Goal: Information Seeking & Learning: Understand process/instructions

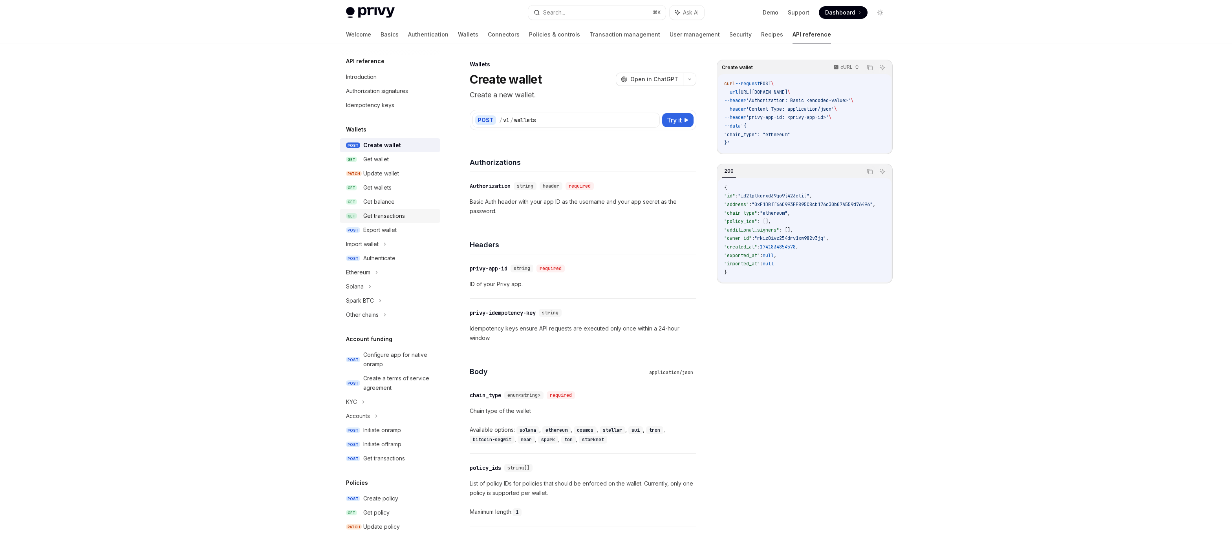
click at [386, 219] on div "Get transactions" at bounding box center [384, 215] width 42 height 9
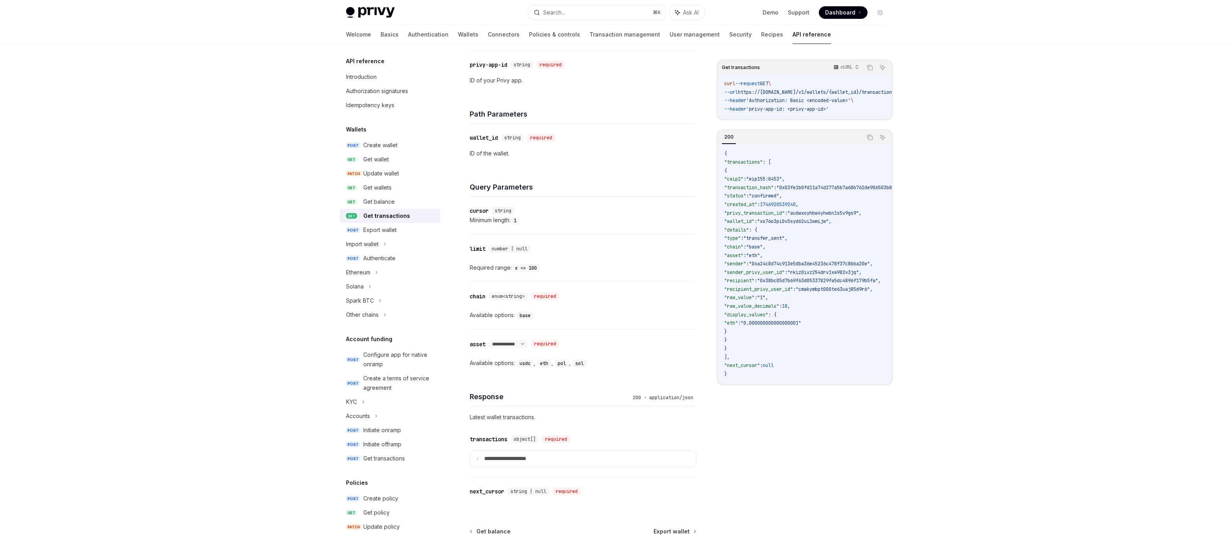
scroll to position [210, 0]
drag, startPoint x: 559, startPoint y: 307, endPoint x: 467, endPoint y: 282, distance: 95.4
click at [467, 282] on div "Wallets Get transactions OpenAI Open in ChatGPT Get incoming and outgoing trans…" at bounding box center [509, 232] width 377 height 766
click at [470, 287] on div "chain" at bounding box center [478, 290] width 16 height 8
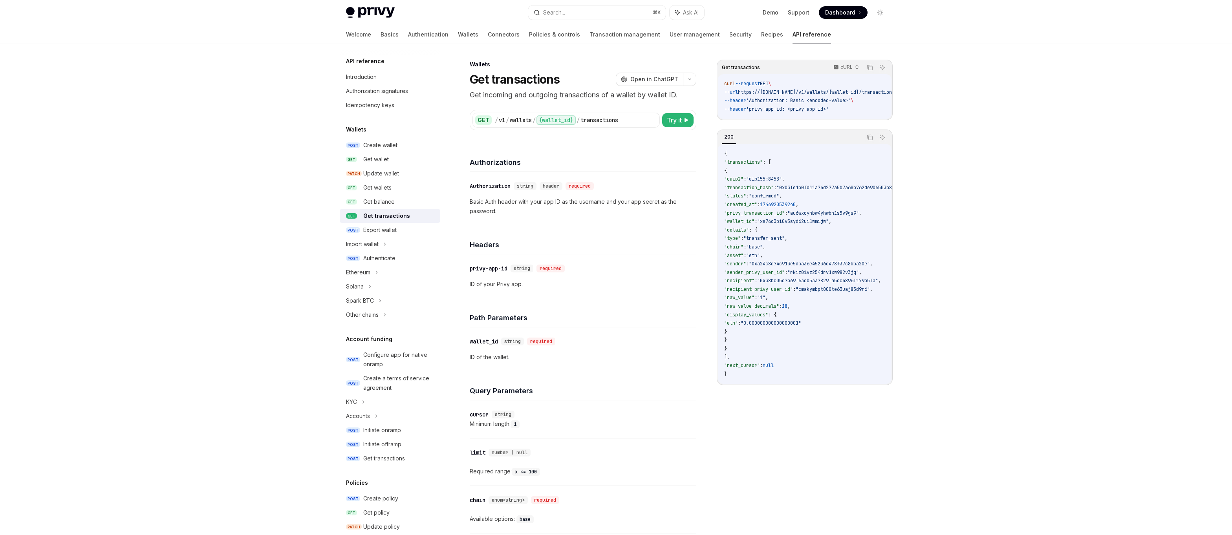
click at [1050, 76] on div "Privy Docs home page Search... ⌘ K Ask AI Demo Support Dashboard Dashboard Sear…" at bounding box center [616, 413] width 1232 height 826
type textarea "*"
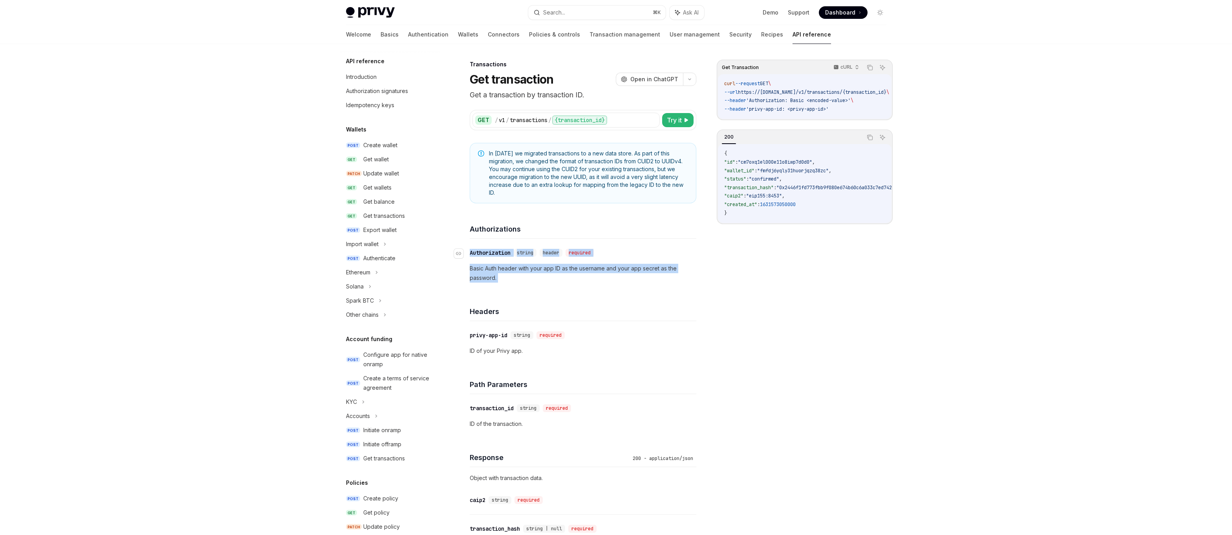
drag, startPoint x: 513, startPoint y: 281, endPoint x: 469, endPoint y: 252, distance: 52.9
click at [364, 252] on div "In [DATE] we migrated transactions to a new data store. As part of this migrati…" at bounding box center [583, 429] width 227 height 572
click at [364, 252] on div "Authorization" at bounding box center [490, 253] width 41 height 8
drag, startPoint x: 579, startPoint y: 285, endPoint x: 502, endPoint y: 278, distance: 76.8
click at [364, 278] on div "​ Authorization string header required Basic Auth header with your app ID as th…" at bounding box center [583, 265] width 227 height 53
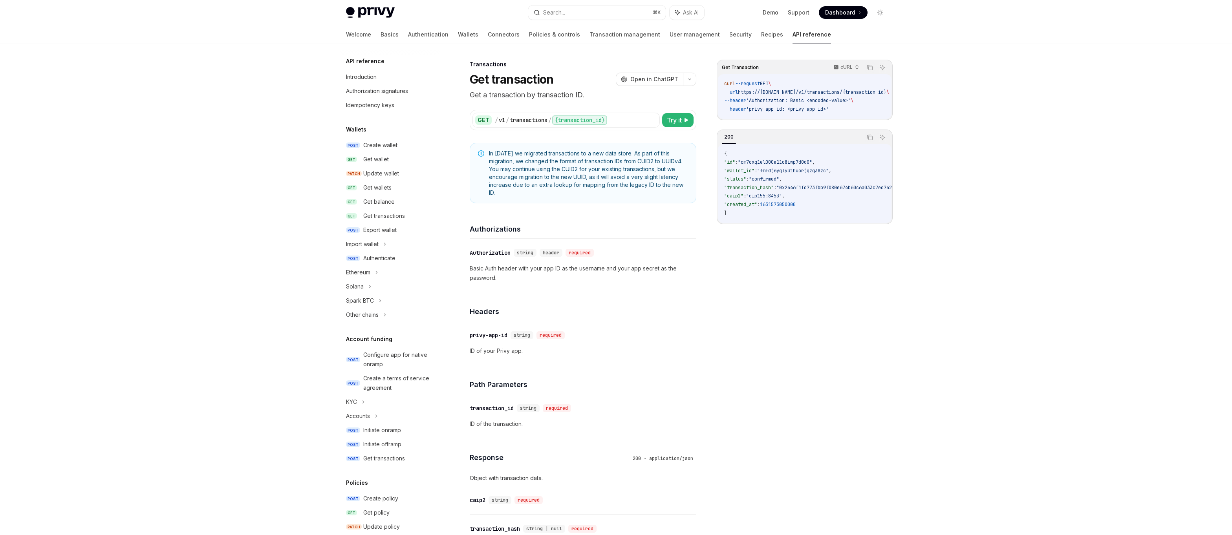
click at [364, 278] on p "Basic Auth header with your app ID as the username and your app secret as the p…" at bounding box center [583, 273] width 227 height 19
click at [364, 213] on div "Get transactions" at bounding box center [384, 215] width 42 height 9
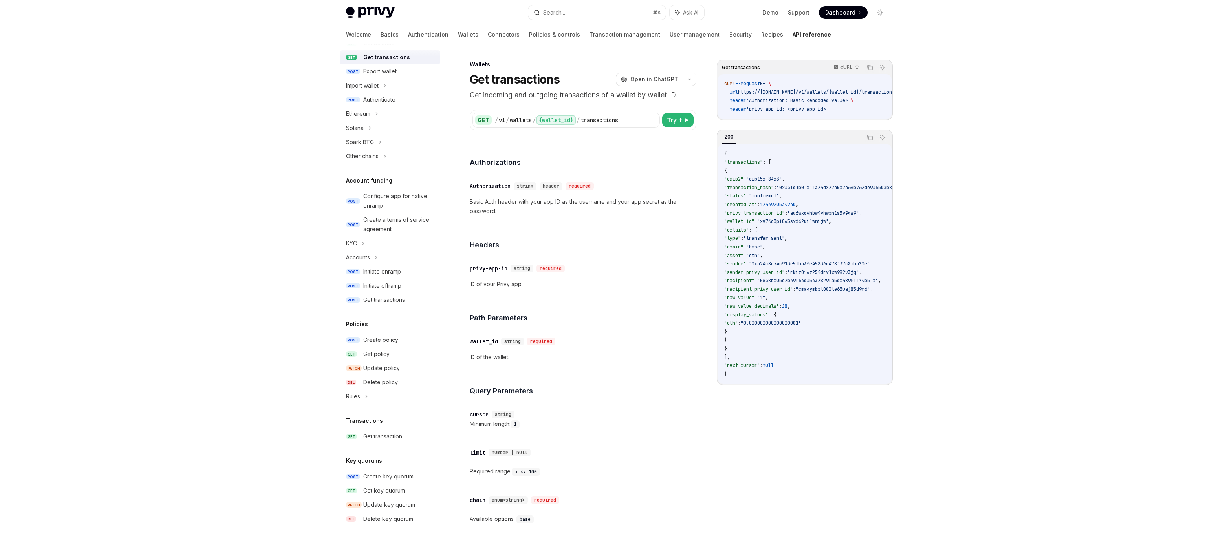
scroll to position [159, 0]
click at [364, 428] on div "Transactions GET Get transaction" at bounding box center [390, 429] width 101 height 27
click at [364, 436] on div "Get transaction" at bounding box center [382, 435] width 39 height 9
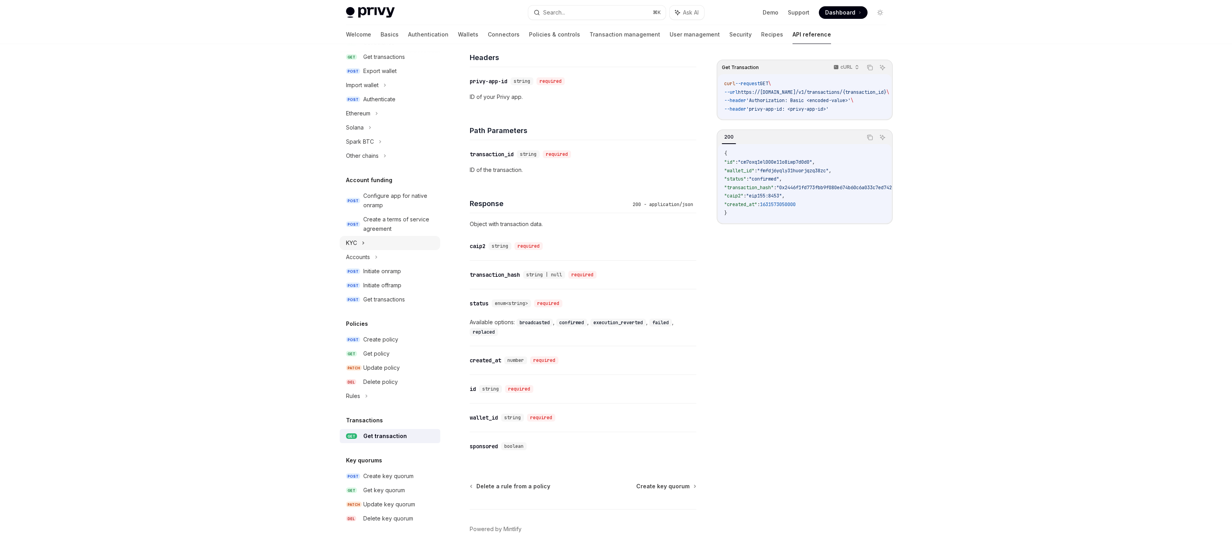
scroll to position [18, 0]
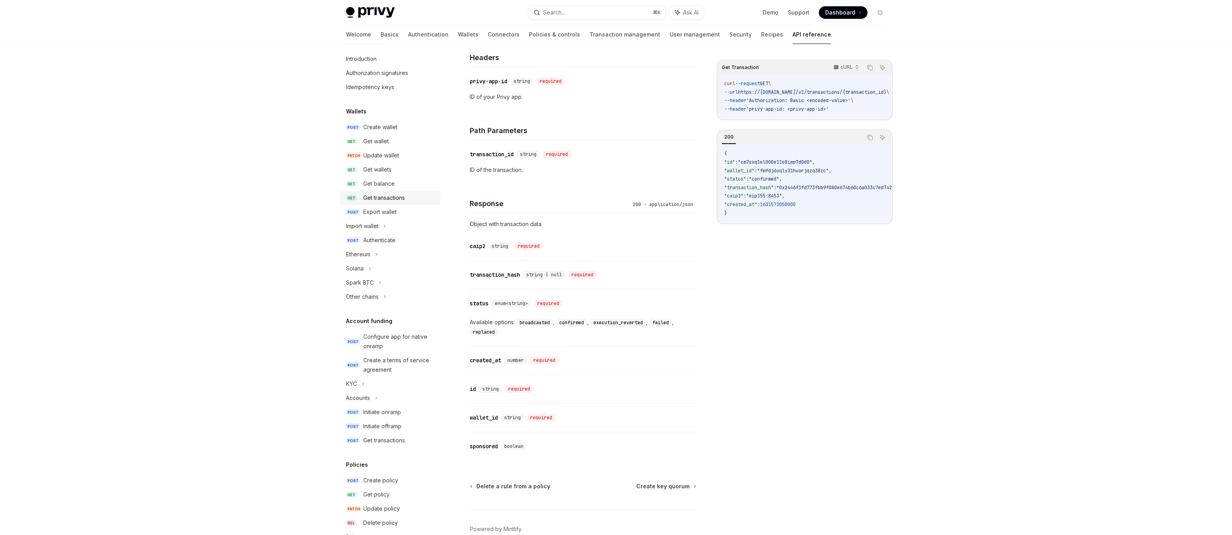
click at [364, 200] on div "Get transactions" at bounding box center [384, 197] width 42 height 9
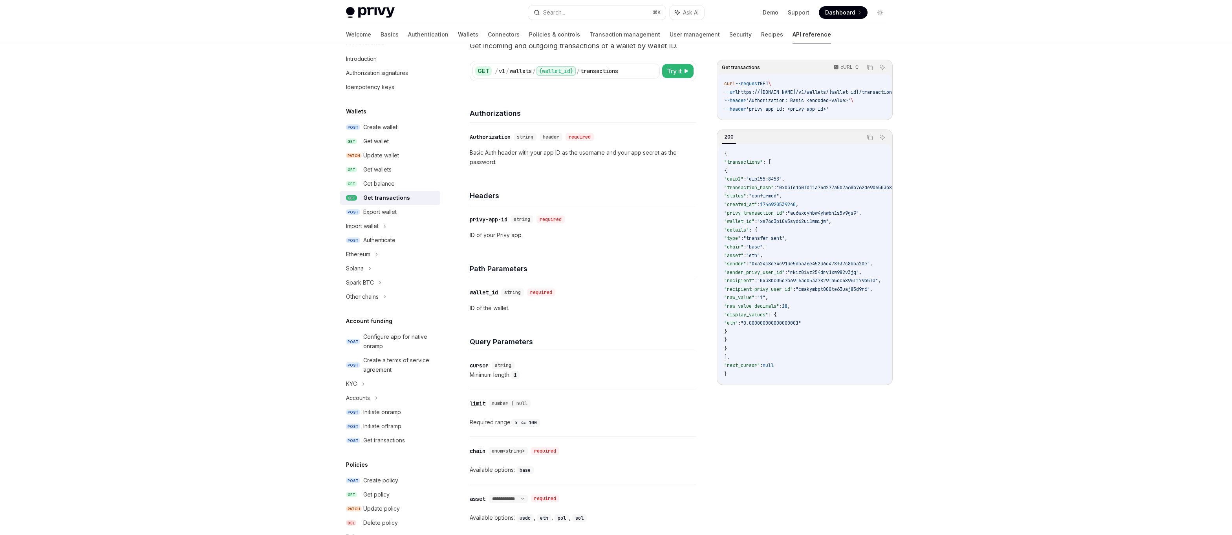
scroll to position [49, 0]
drag, startPoint x: 815, startPoint y: 191, endPoint x: 830, endPoint y: 191, distance: 14.5
click at [364, 191] on span ""0x03fe1b0fd11a74d277a5b7a68b762de906503b82cbce2fc791250fd2b77cf137"" at bounding box center [869, 188] width 187 height 6
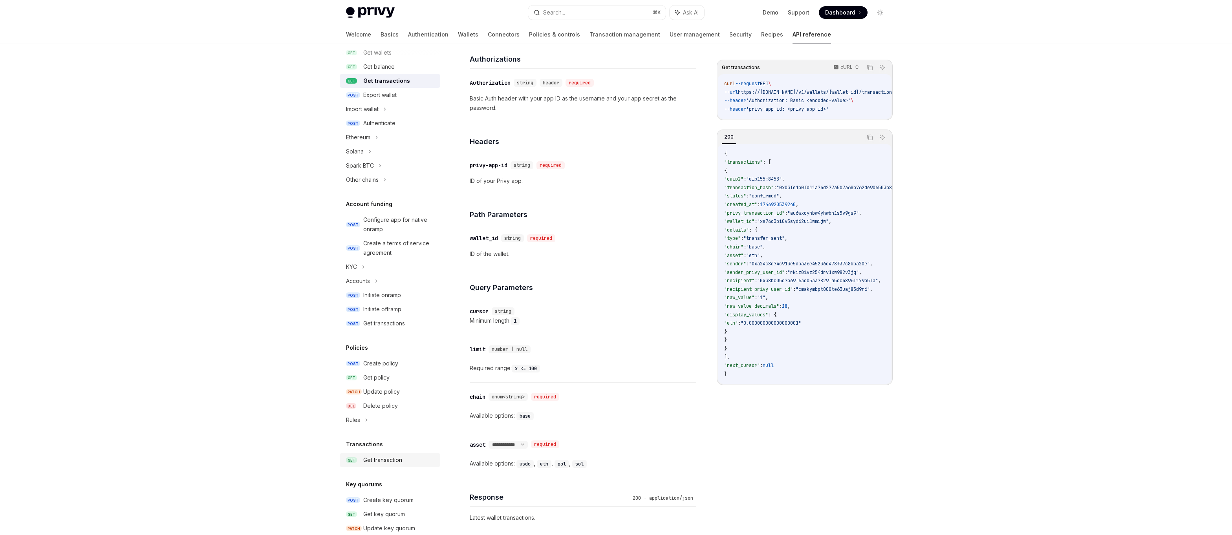
scroll to position [147, 0]
click at [364, 448] on div "Get transaction" at bounding box center [382, 447] width 39 height 9
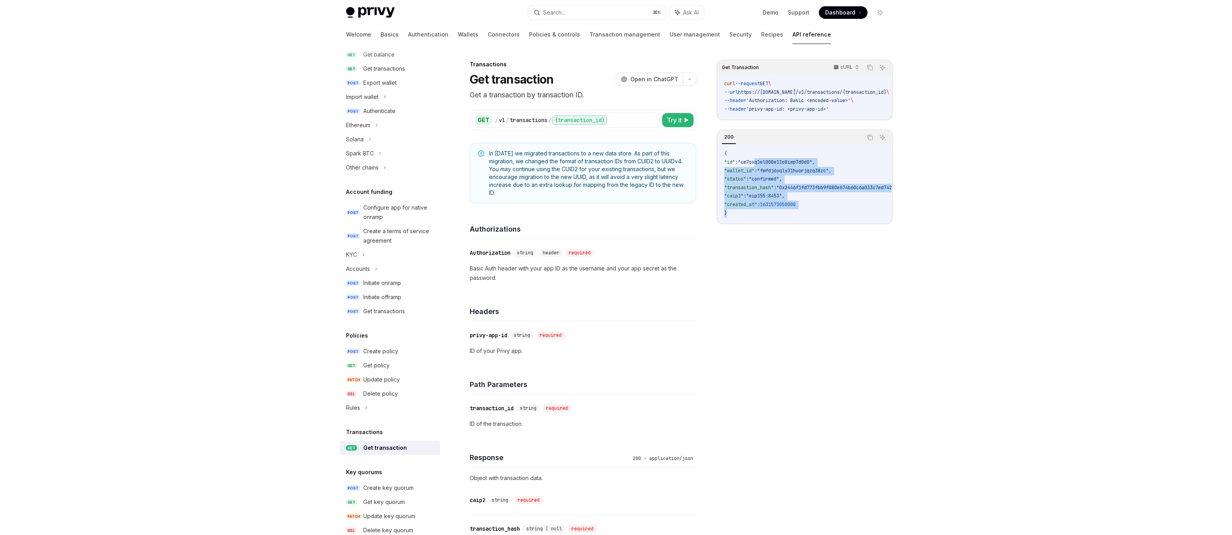
drag, startPoint x: 764, startPoint y: 162, endPoint x: 777, endPoint y: 213, distance: 52.5
click at [364, 213] on code "{ "id" : "cm7oxq1el000e11o8iwp7d0d0" , "wallet_id" : "fmfdj6yqly31huorjqzq38zc"…" at bounding box center [854, 184] width 261 height 68
drag, startPoint x: 777, startPoint y: 213, endPoint x: 739, endPoint y: 177, distance: 52.5
click at [364, 177] on code "{ "id" : "cm7oxq1el000e11o8iwp7d0d0" , "wallet_id" : "fmfdj6yqly31huorjqzq38zc"…" at bounding box center [854, 184] width 261 height 68
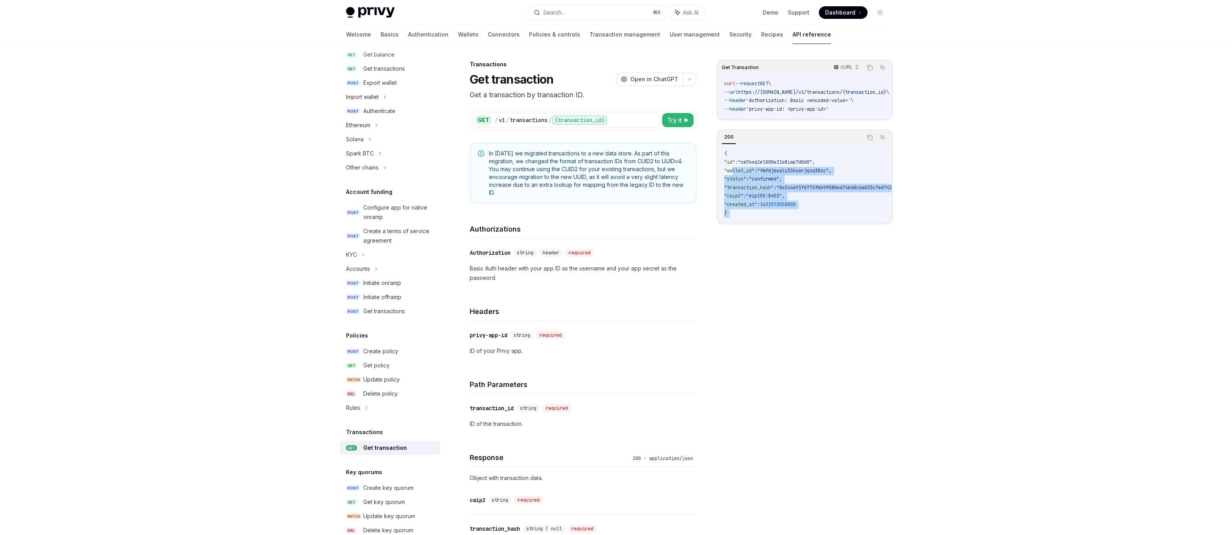
scroll to position [2, 0]
click at [364, 174] on span ""wallet_id"" at bounding box center [739, 171] width 30 height 6
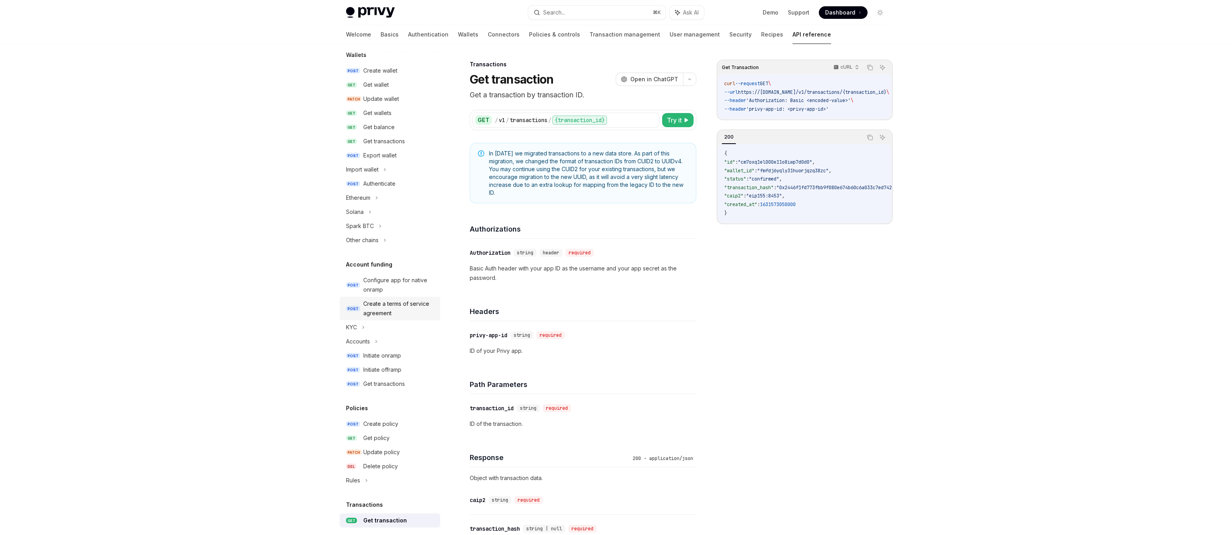
scroll to position [74, 0]
click at [364, 140] on div "Get transactions" at bounding box center [384, 141] width 42 height 9
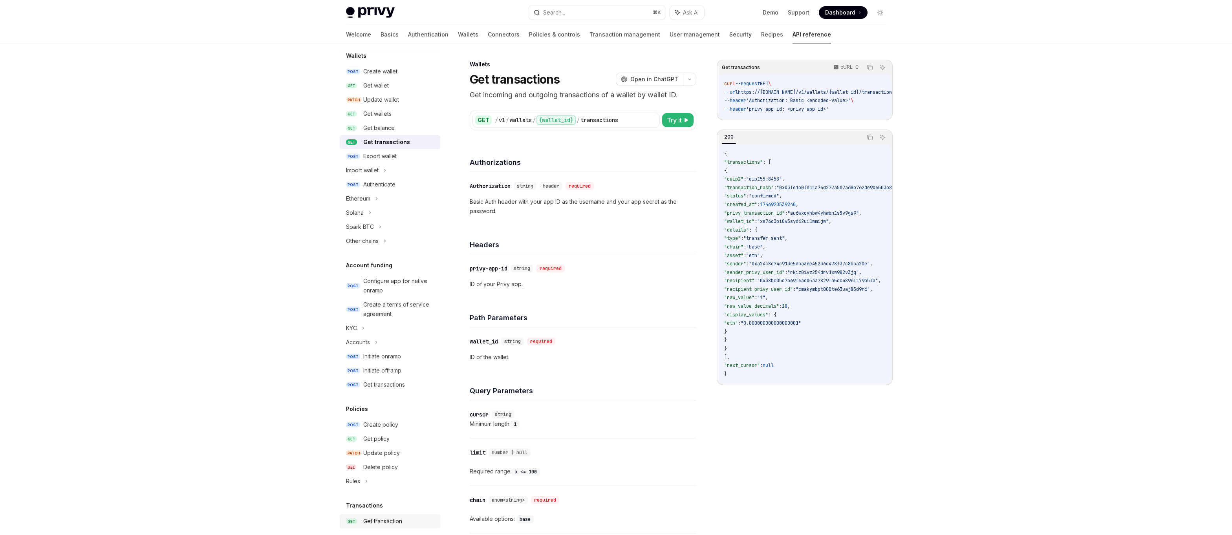
click at [364, 470] on div "Get transaction" at bounding box center [382, 521] width 39 height 9
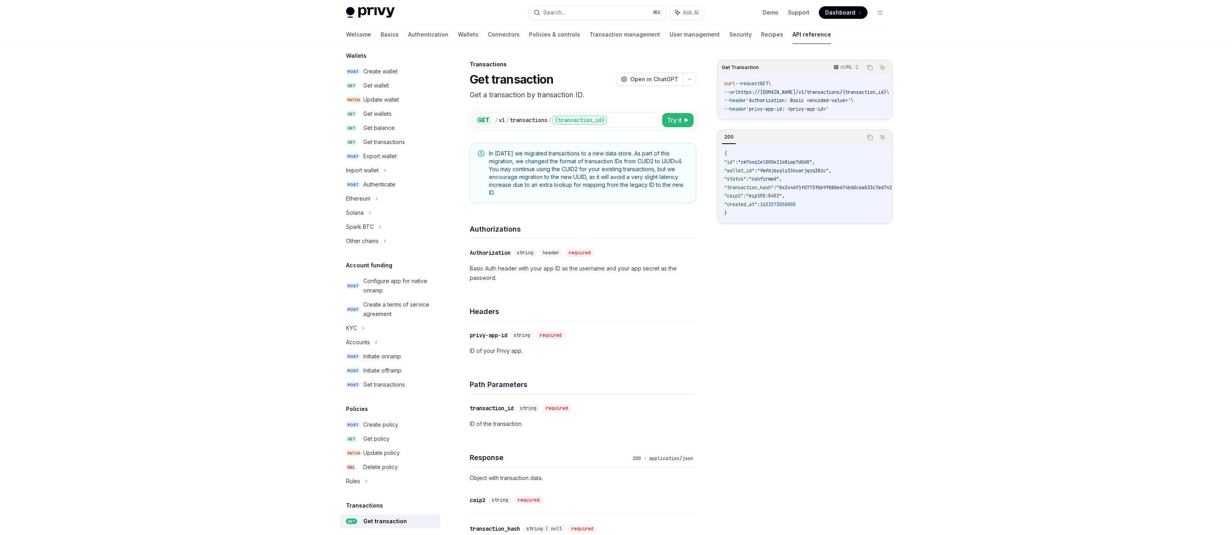
drag, startPoint x: 221, startPoint y: 230, endPoint x: 209, endPoint y: 228, distance: 12.7
click at [221, 230] on div "Privy Docs home page Search... ⌘ K Ask AI Demo Support Dashboard Dashboard Sear…" at bounding box center [616, 415] width 1232 height 831
click at [364, 102] on div "Update wallet" at bounding box center [381, 99] width 36 height 9
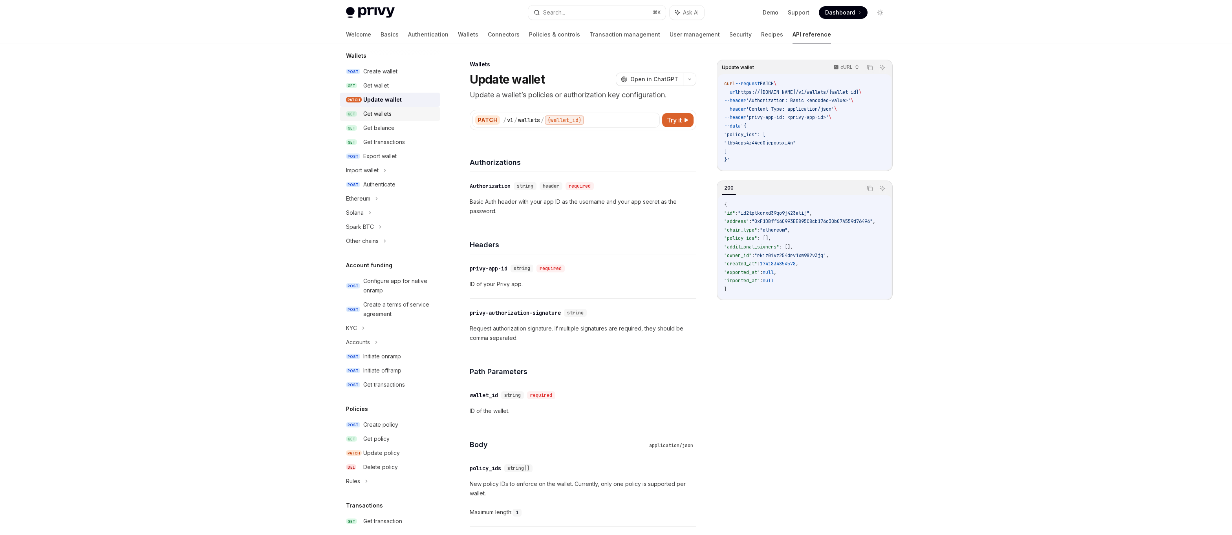
click at [364, 114] on div "Get wallets" at bounding box center [377, 113] width 28 height 9
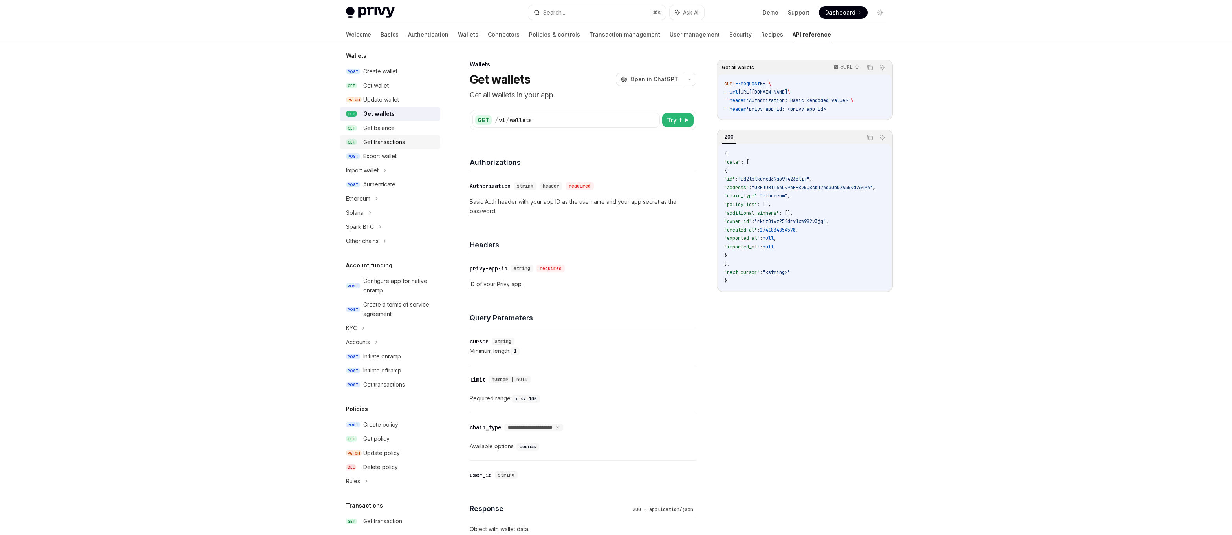
click at [364, 146] on div "Get transactions" at bounding box center [384, 141] width 42 height 9
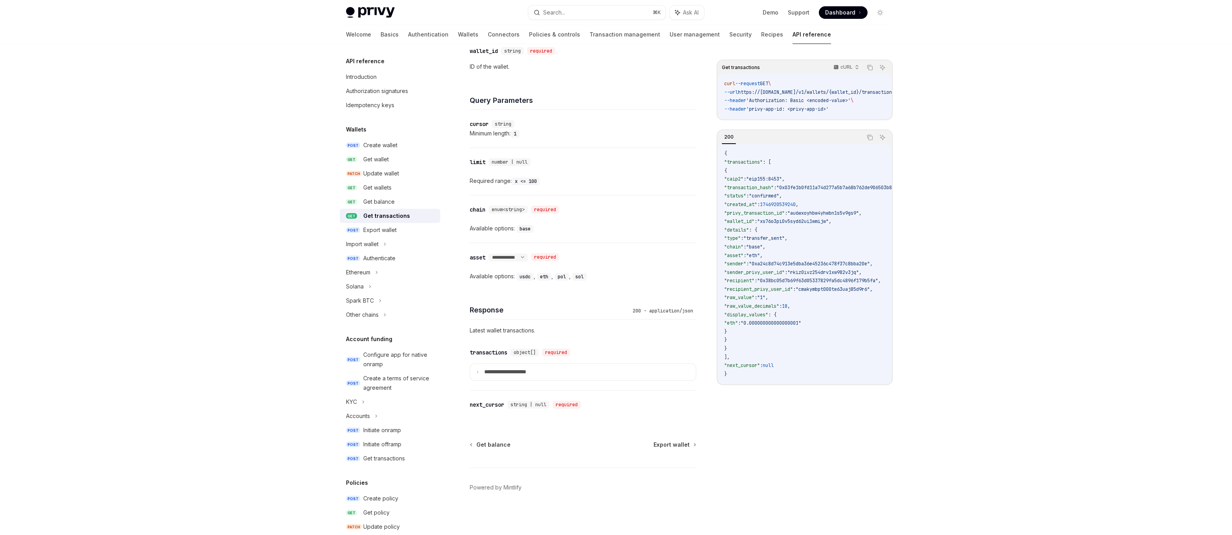
scroll to position [290, 0]
click at [364, 248] on span ""base"" at bounding box center [754, 247] width 16 height 6
click at [364, 257] on code "{ "transactions" : [ { "caip2" : "eip155:8453" , "transaction_hash" : "0x03fe1b…" at bounding box center [854, 264] width 261 height 229
click at [364, 255] on span ""eth"" at bounding box center [753, 255] width 14 height 6
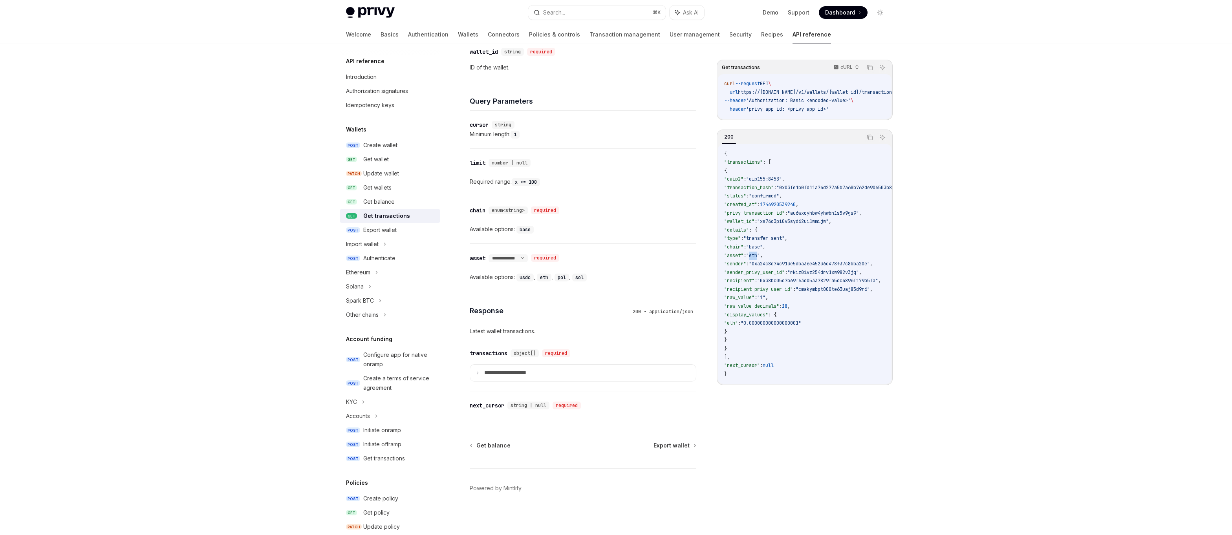
click at [364, 255] on span ""eth"" at bounding box center [753, 255] width 14 height 6
click at [364, 249] on span ""base"" at bounding box center [754, 247] width 16 height 6
click at [364, 255] on code "{ "transactions" : [ { "caip2" : "eip155:8453" , "transaction_hash" : "0x03fe1b…" at bounding box center [854, 264] width 261 height 229
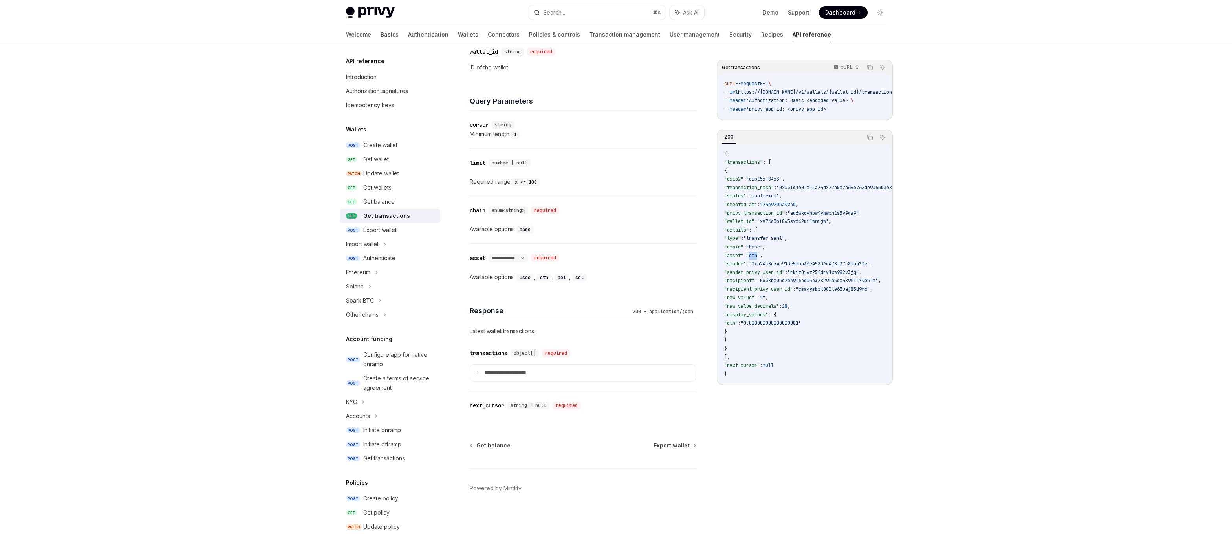
click at [364, 255] on code "{ "transactions" : [ { "caip2" : "eip155:8453" , "transaction_hash" : "0x03fe1b…" at bounding box center [854, 264] width 261 height 229
click at [364, 258] on code "{ "transactions" : [ { "caip2" : "eip155:8453" , "transaction_hash" : "0x03fe1b…" at bounding box center [854, 264] width 261 height 229
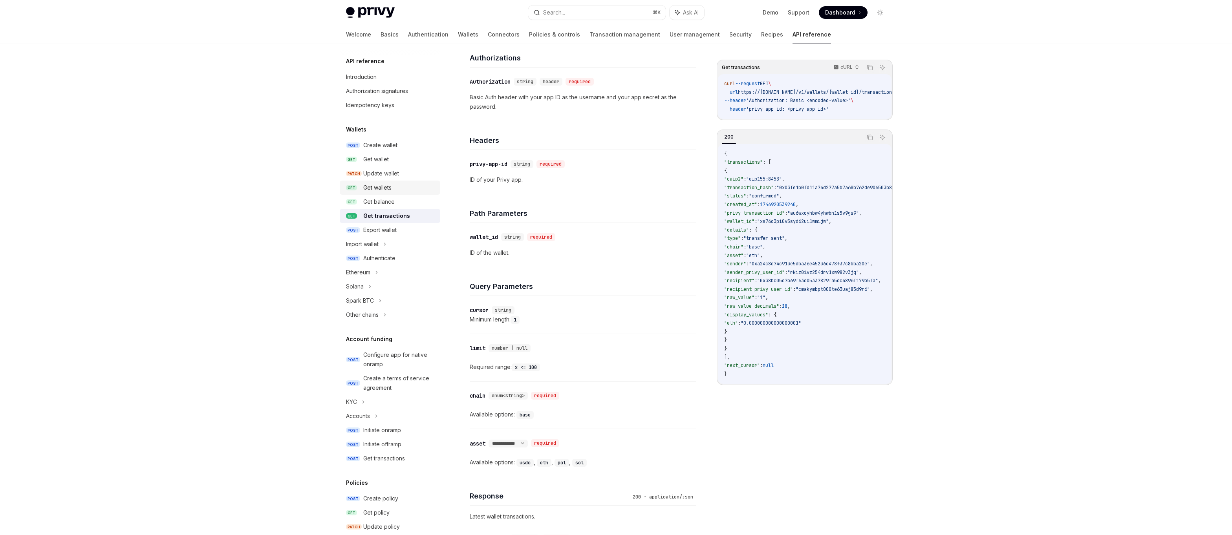
scroll to position [104, 0]
click at [364, 161] on div "Get wallet" at bounding box center [376, 159] width 26 height 9
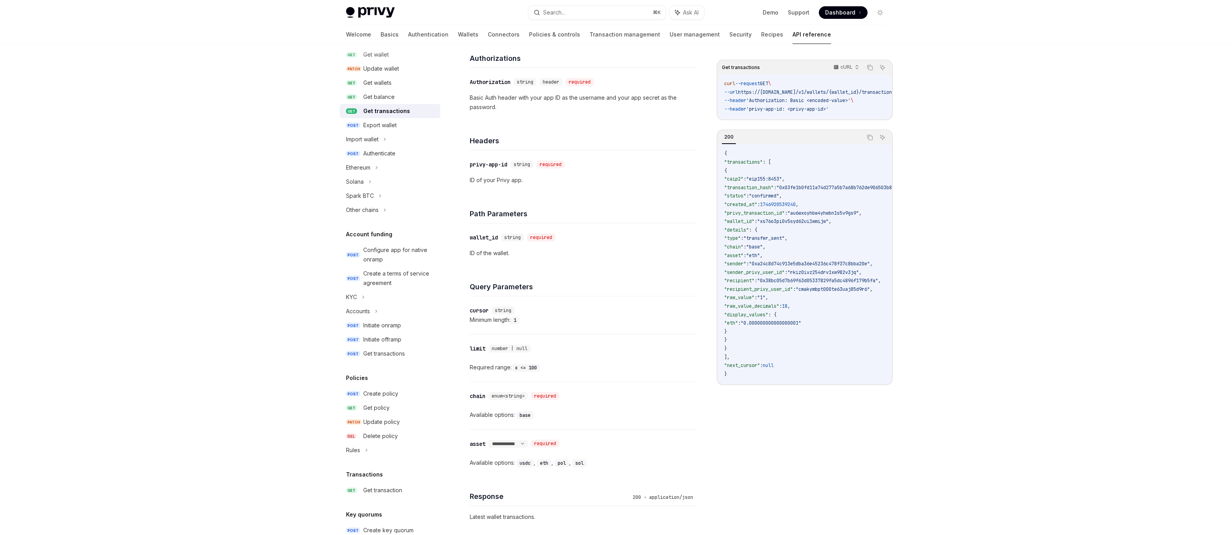
scroll to position [109, 0]
click at [364, 470] on div "Get transaction" at bounding box center [382, 486] width 39 height 9
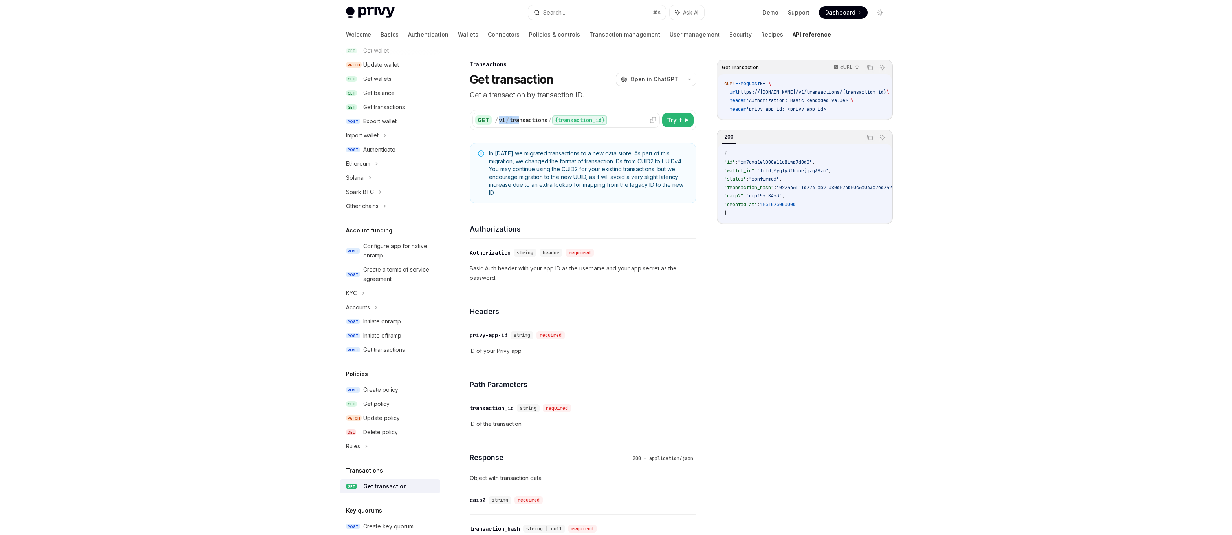
drag, startPoint x: 497, startPoint y: 120, endPoint x: 527, endPoint y: 120, distance: 29.8
click at [364, 120] on div "/ v1 / transactions / {transaction_id}" at bounding box center [576, 119] width 162 height 9
click at [364, 119] on icon at bounding box center [653, 120] width 6 height 6
click at [363, 298] on div "Accounts" at bounding box center [358, 300] width 24 height 9
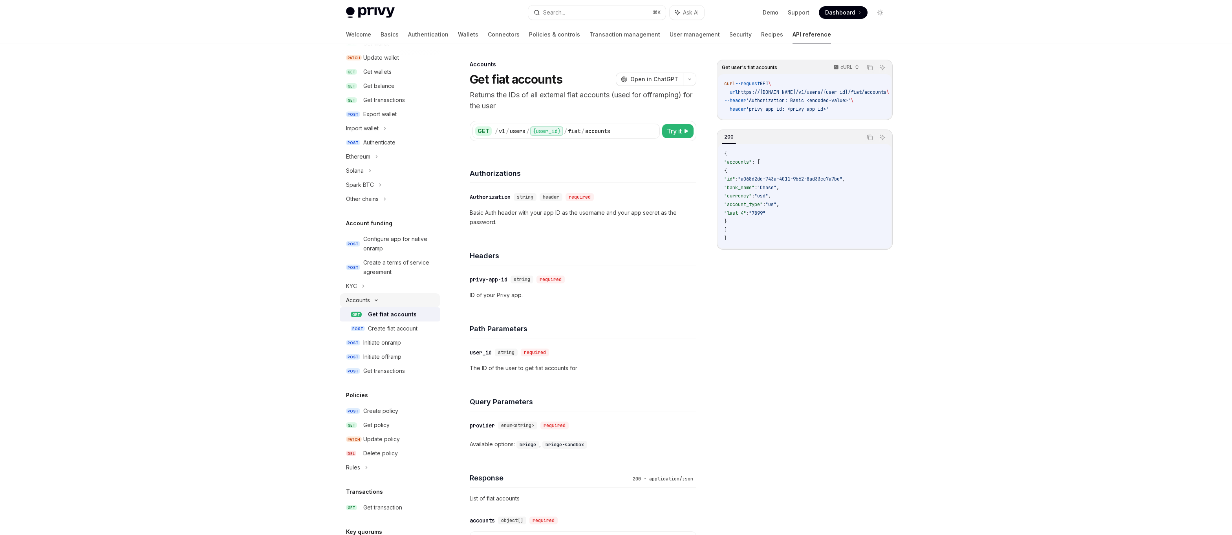
click at [364, 299] on div "Accounts" at bounding box center [358, 300] width 24 height 9
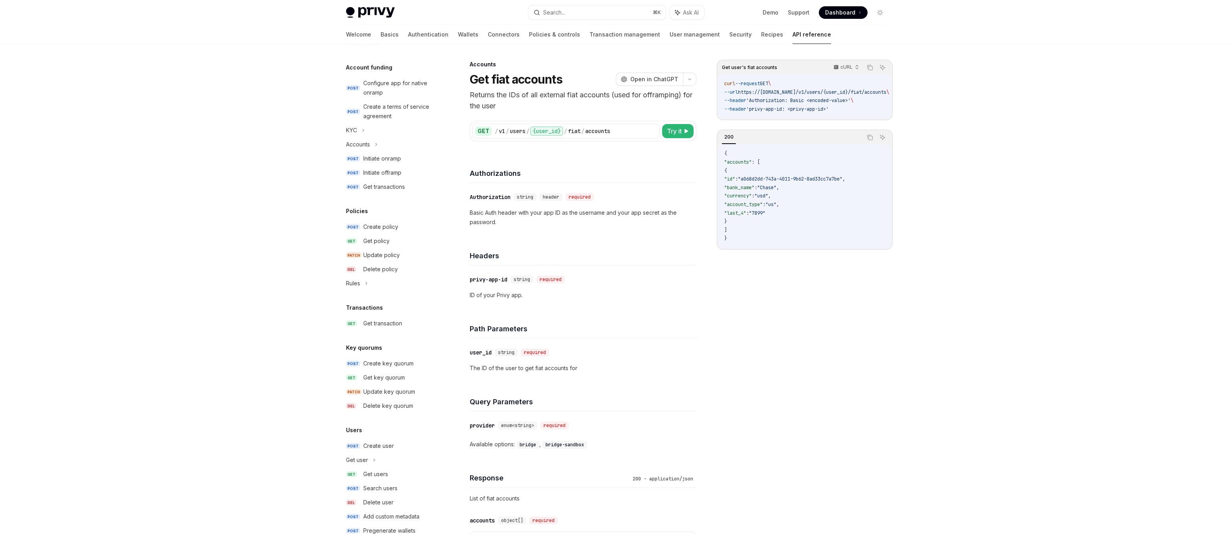
scroll to position [290, 0]
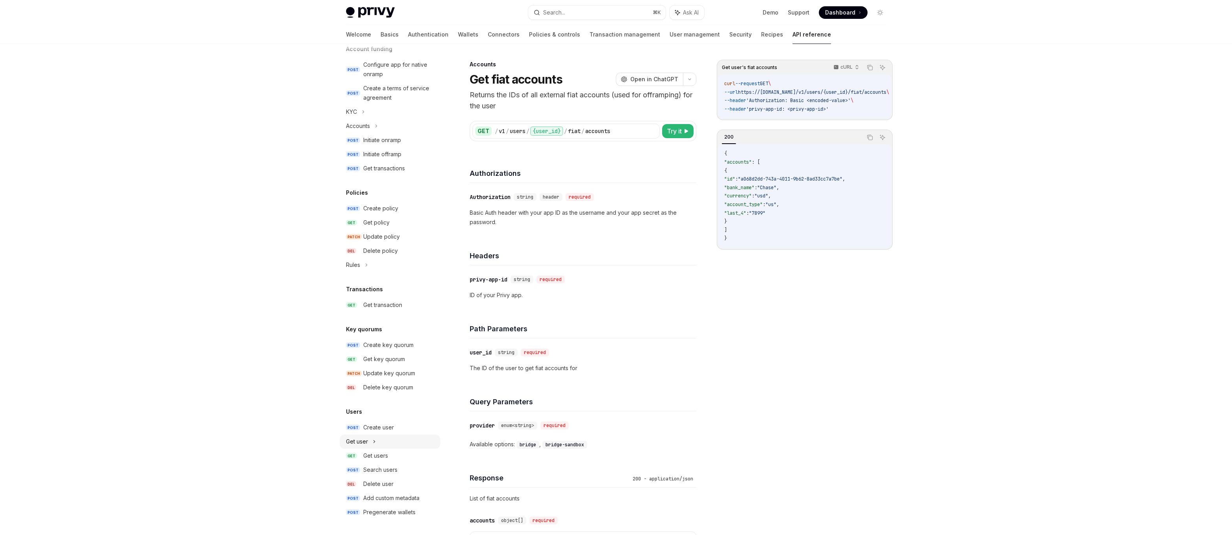
click at [364, 442] on div "Get user" at bounding box center [390, 442] width 101 height 14
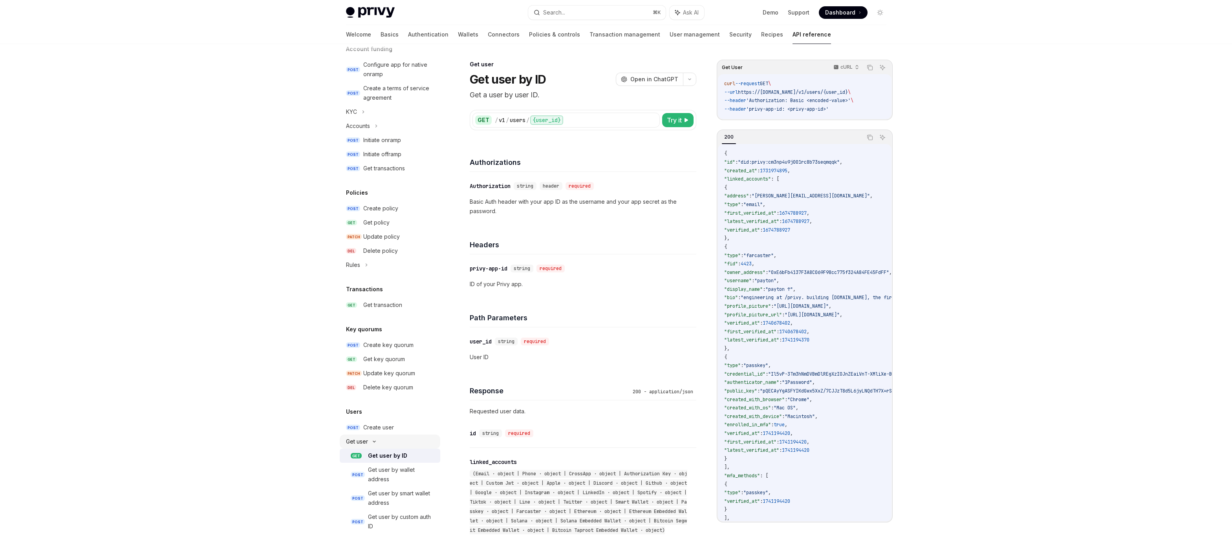
click at [364, 443] on div "Get user" at bounding box center [357, 441] width 22 height 9
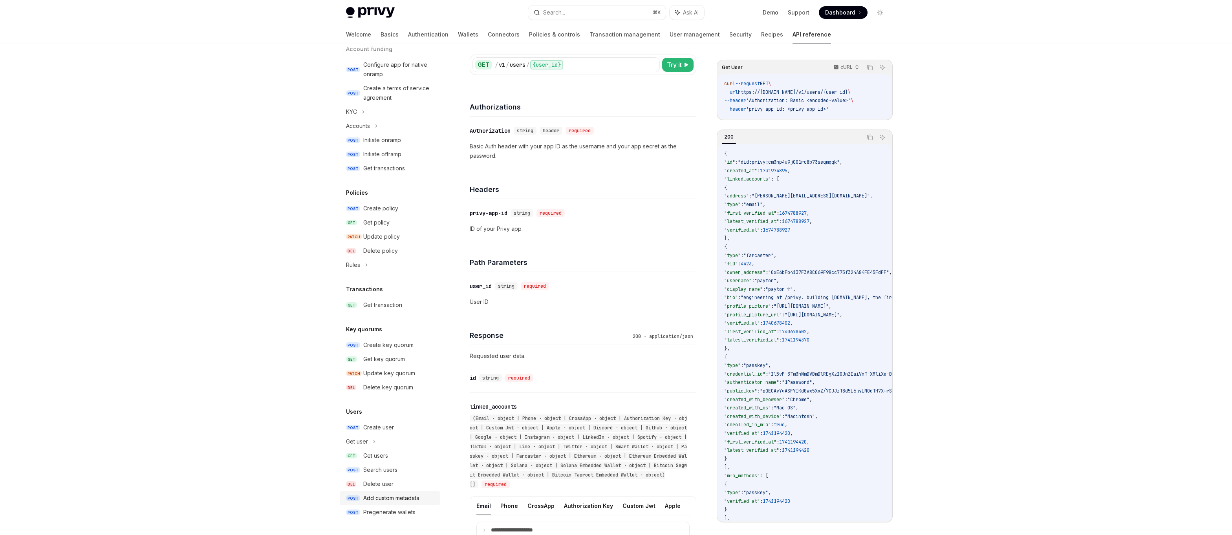
scroll to position [56, 0]
click at [320, 470] on div "Privy Docs home page Search... ⌘ K Ask AI Demo Support Dashboard Dashboard Sear…" at bounding box center [616, 455] width 1232 height 1023
type textarea "*"
